Goal: Contribute content

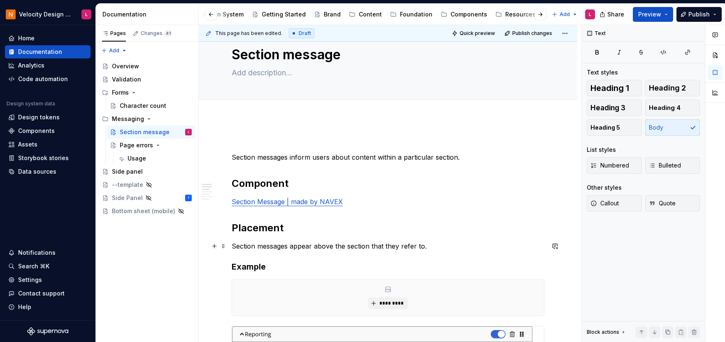
scroll to position [36, 0]
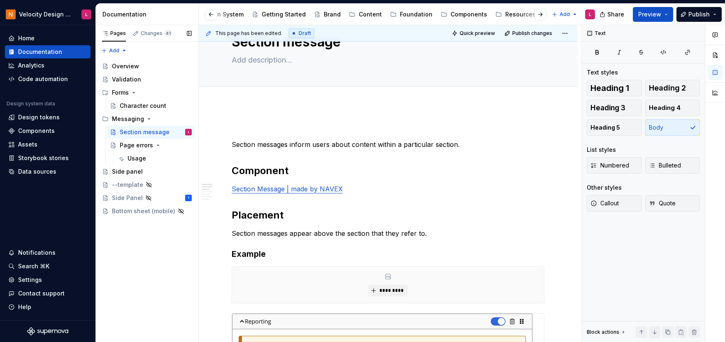
click at [155, 260] on div "Pages Changes 41 Add Accessibility guide for tree Page tree. Navigate the tree …" at bounding box center [146, 183] width 103 height 317
type textarea "*"
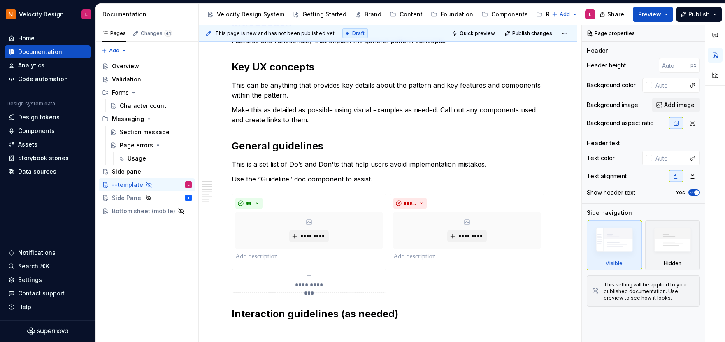
scroll to position [7, 0]
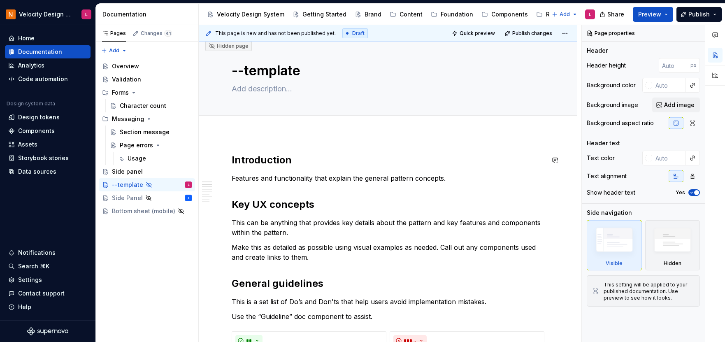
click at [266, 149] on div "**********" at bounding box center [390, 183] width 383 height 317
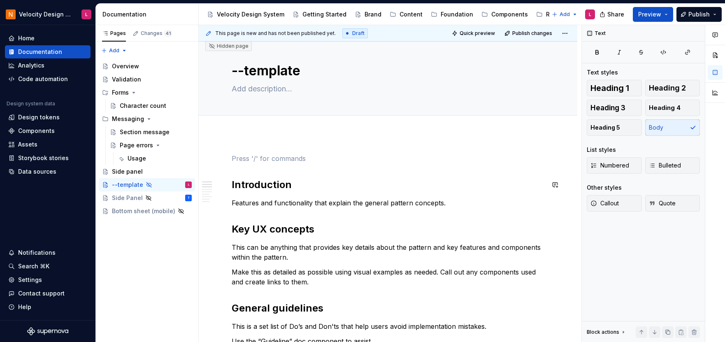
click at [262, 180] on h2 "Introduction" at bounding box center [388, 184] width 313 height 13
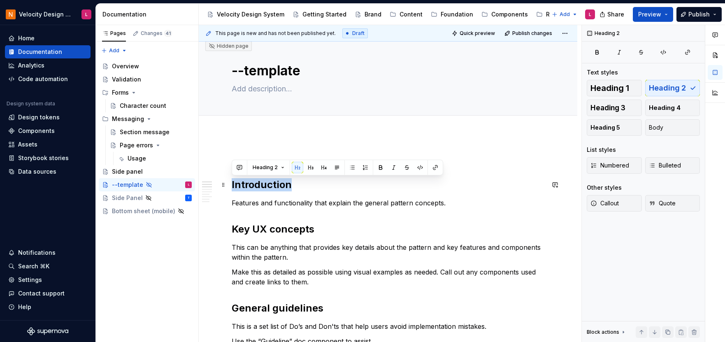
click at [262, 180] on h2 "Introduction" at bounding box center [388, 184] width 313 height 13
click at [343, 133] on div at bounding box center [388, 125] width 378 height 18
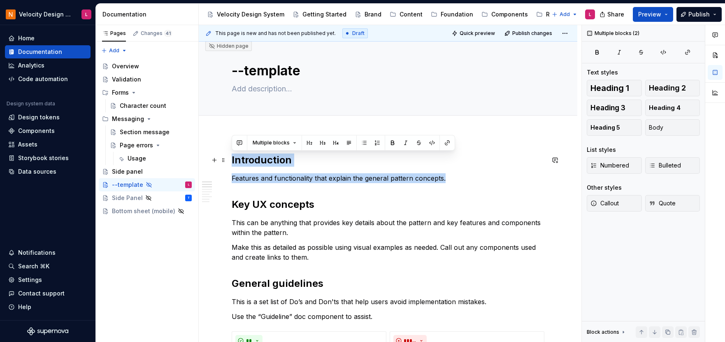
drag, startPoint x: 446, startPoint y: 179, endPoint x: 232, endPoint y: 163, distance: 215.3
copy div "Introduction Features and functionality that explain the general pattern concep…"
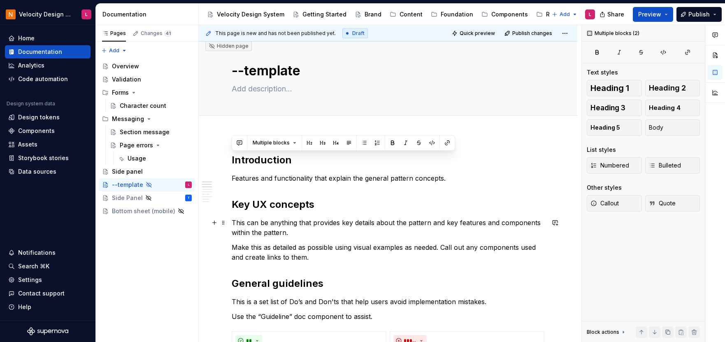
click at [267, 218] on p "This can be anything that provides key details about the pattern and key featur…" at bounding box center [388, 228] width 313 height 20
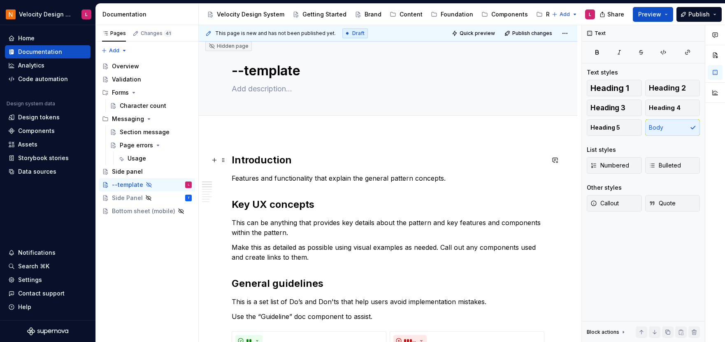
click at [232, 158] on h2 "Introduction" at bounding box center [388, 159] width 313 height 13
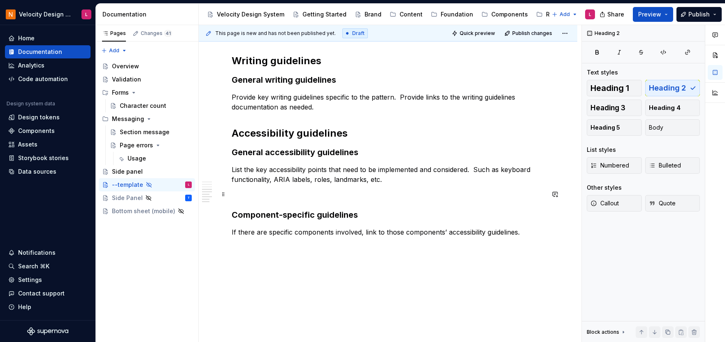
scroll to position [449, 0]
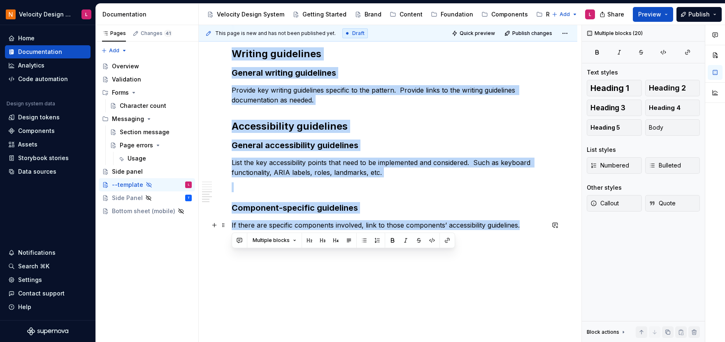
click at [531, 223] on p "If there are specific components involved, link to those components’ accessibil…" at bounding box center [388, 225] width 313 height 10
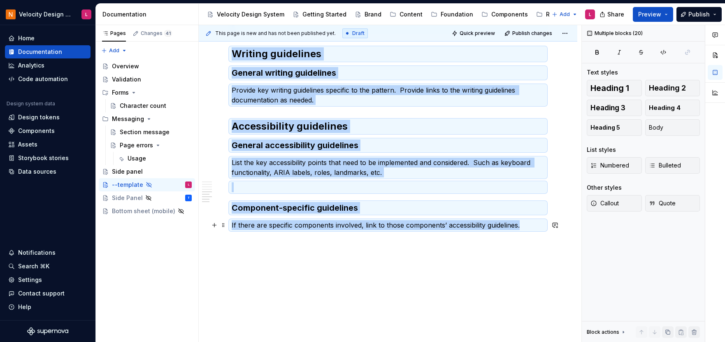
copy div "**********"
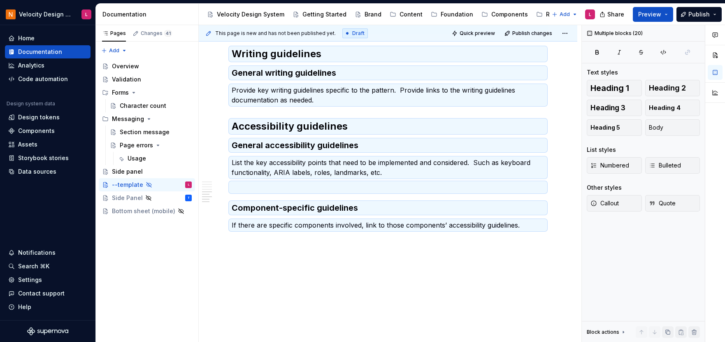
type textarea "*"
